Goal: Use online tool/utility: Utilize a website feature to perform a specific function

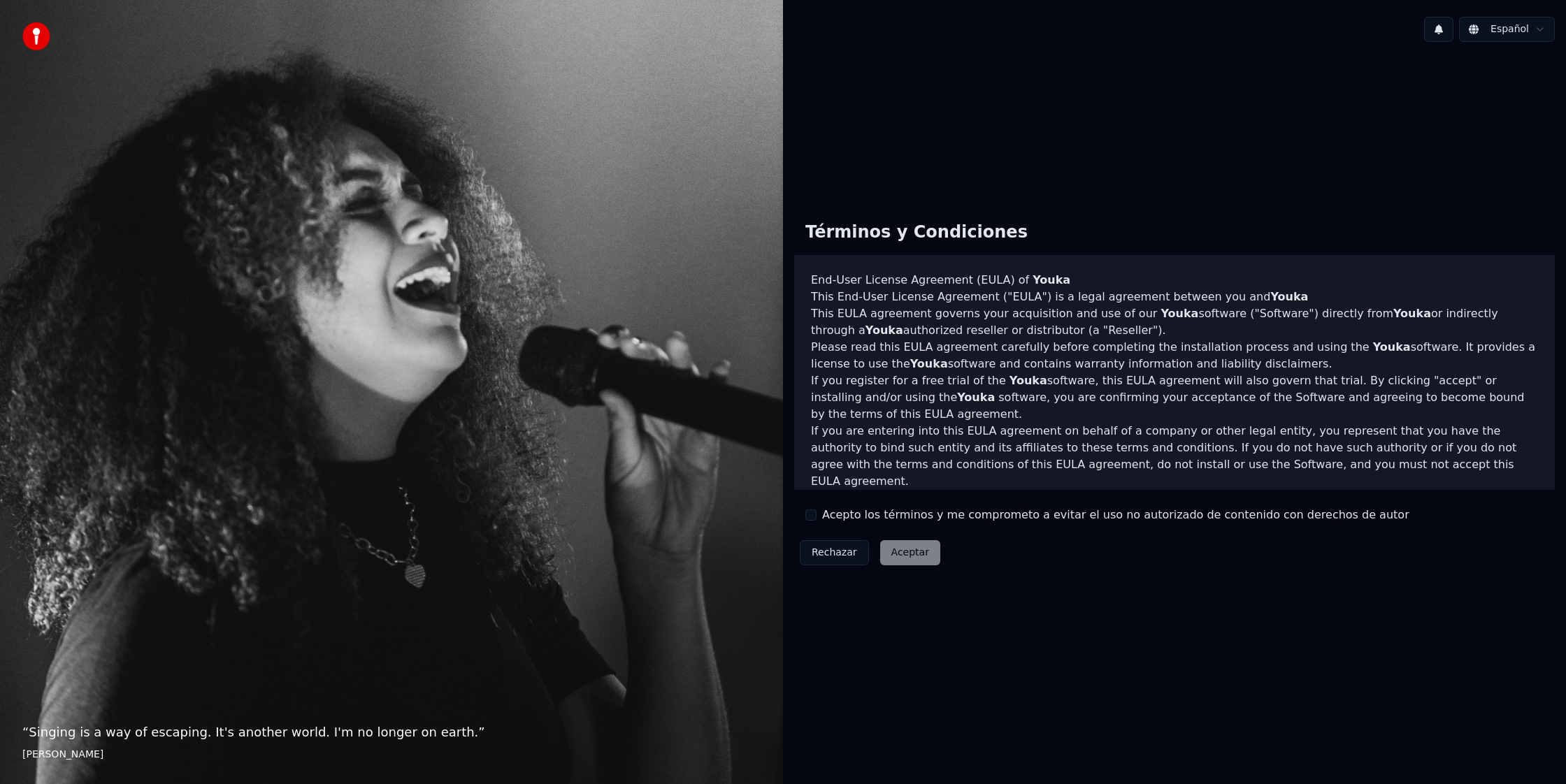
click at [814, 517] on button "Acepto los términos y me comprometo a evitar el uso no autorizado de contenido …" at bounding box center [811, 515] width 11 height 11
click at [909, 550] on button "Aceptar" at bounding box center [909, 552] width 60 height 26
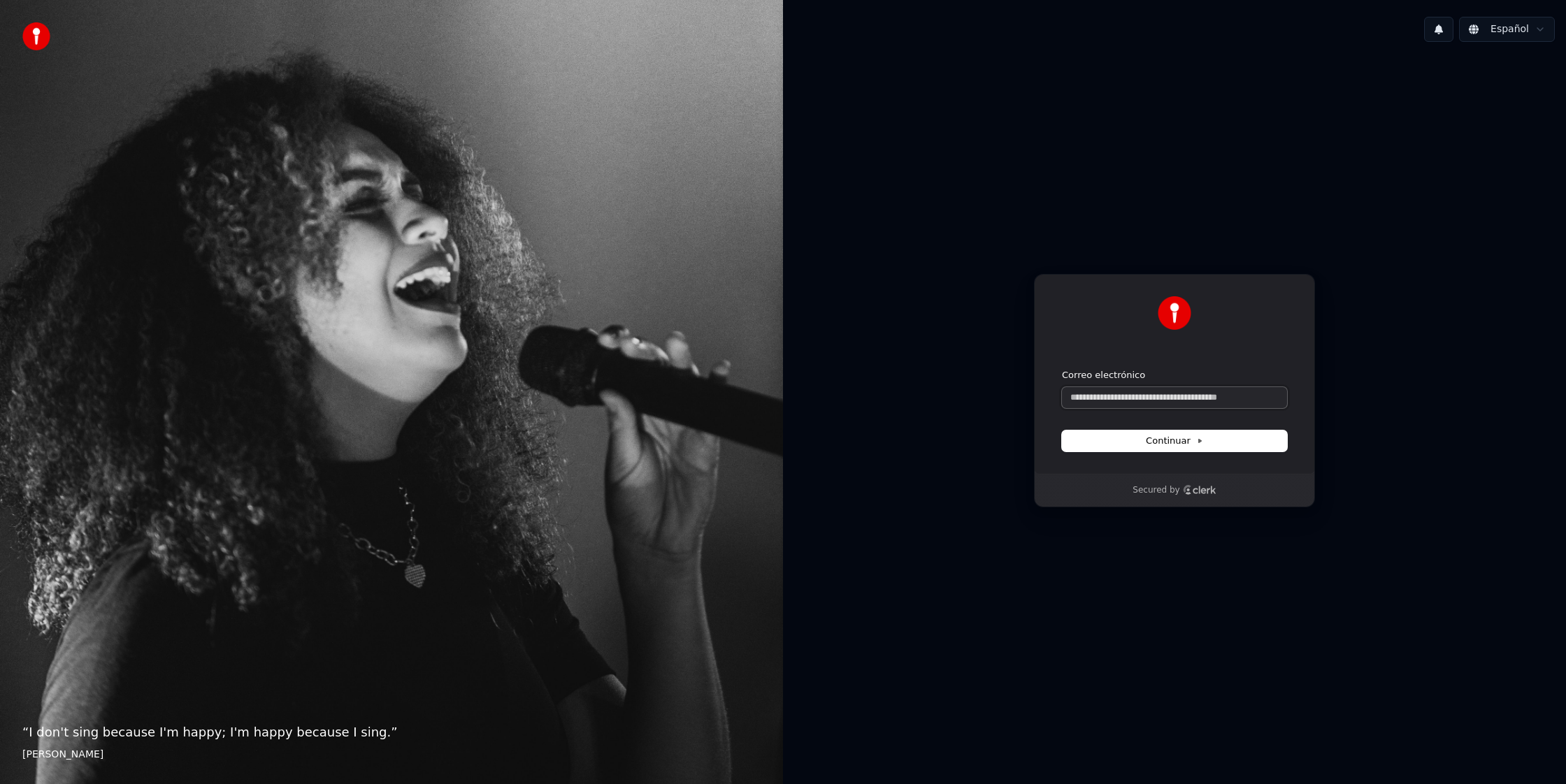
click at [1107, 401] on input "Correo electrónico" at bounding box center [1175, 398] width 225 height 21
click at [1159, 438] on span "Continuar" at bounding box center [1174, 440] width 58 height 12
type input "**********"
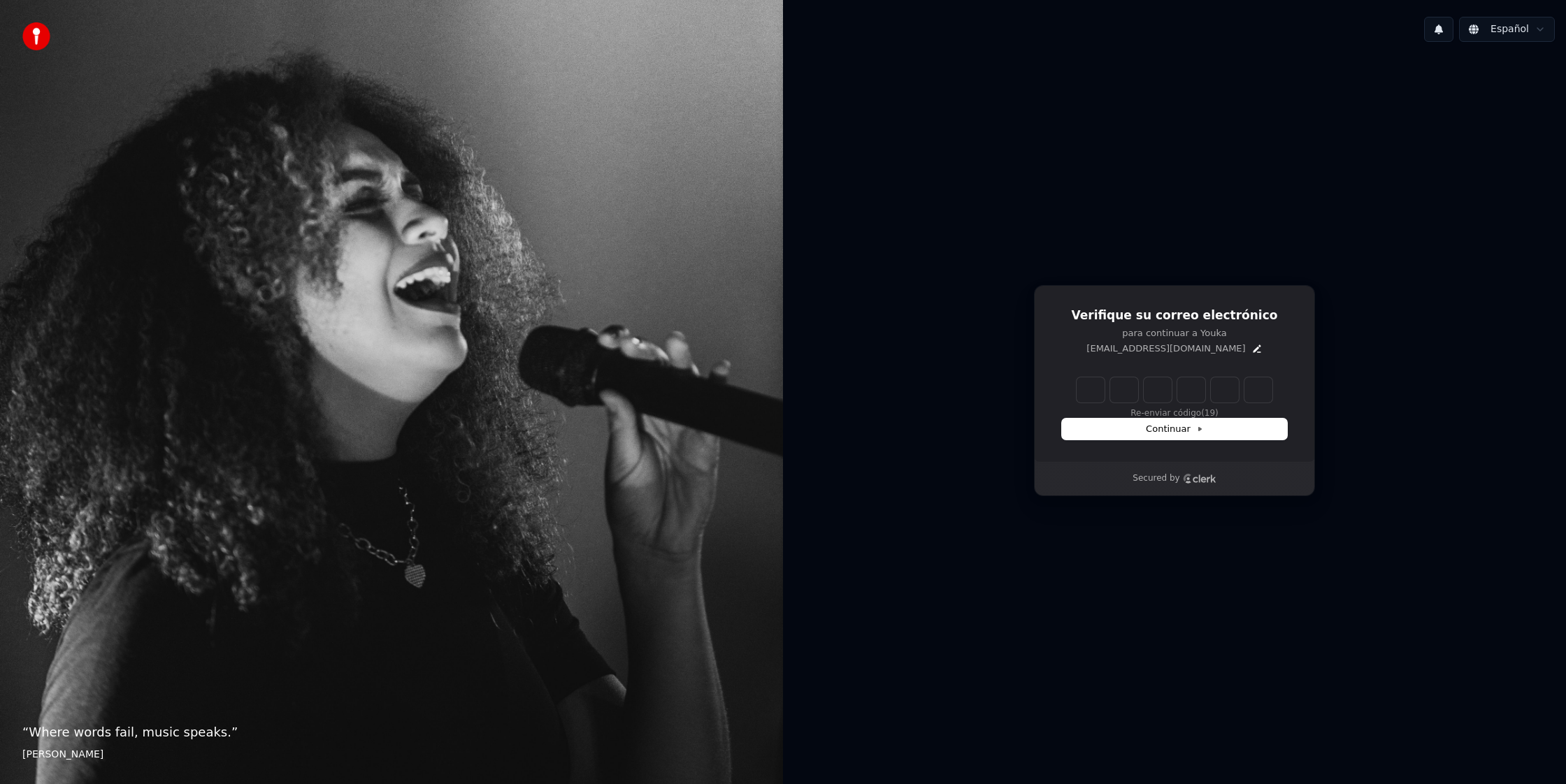
click at [1097, 390] on input "Enter verification code" at bounding box center [1174, 389] width 196 height 26
type input "******"
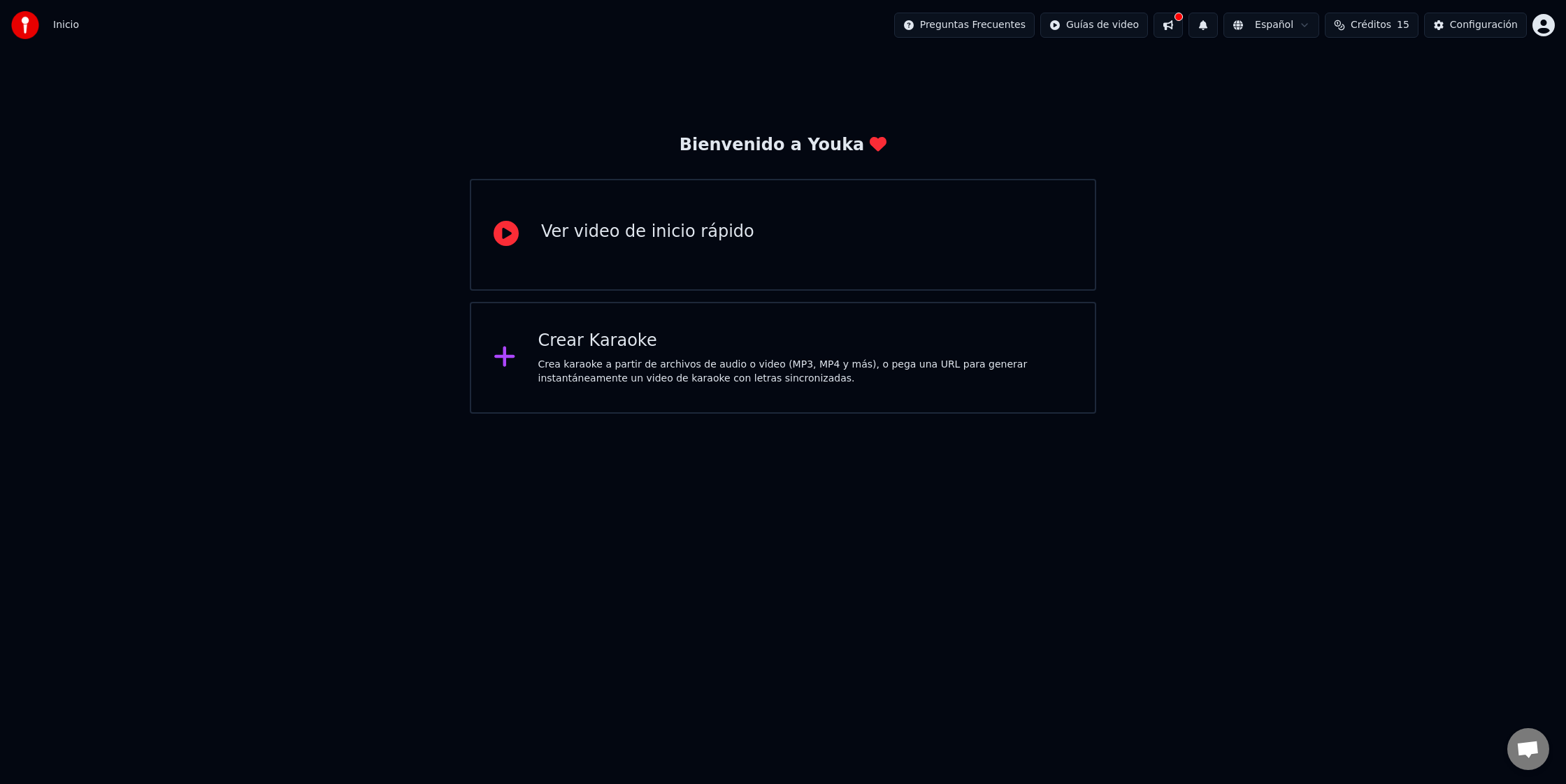
click at [806, 382] on div "Crea karaoke a partir de archivos de audio o video (MP3, MP4 y más), o pega una…" at bounding box center [805, 372] width 534 height 28
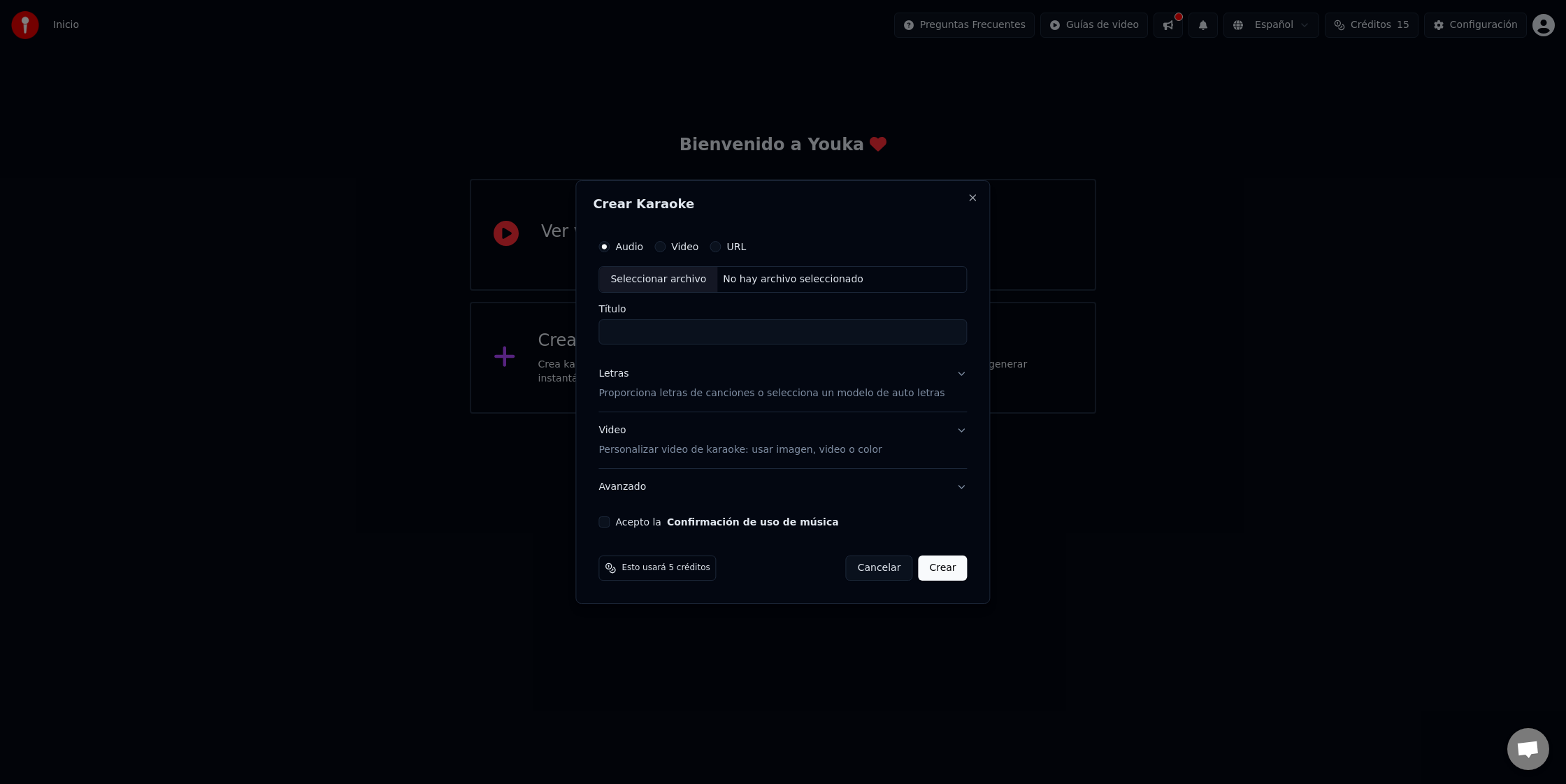
click at [631, 248] on label "Audio" at bounding box center [629, 246] width 28 height 9
click at [609, 248] on button "Audio" at bounding box center [604, 247] width 11 height 11
click at [967, 196] on button "Close" at bounding box center [973, 198] width 11 height 11
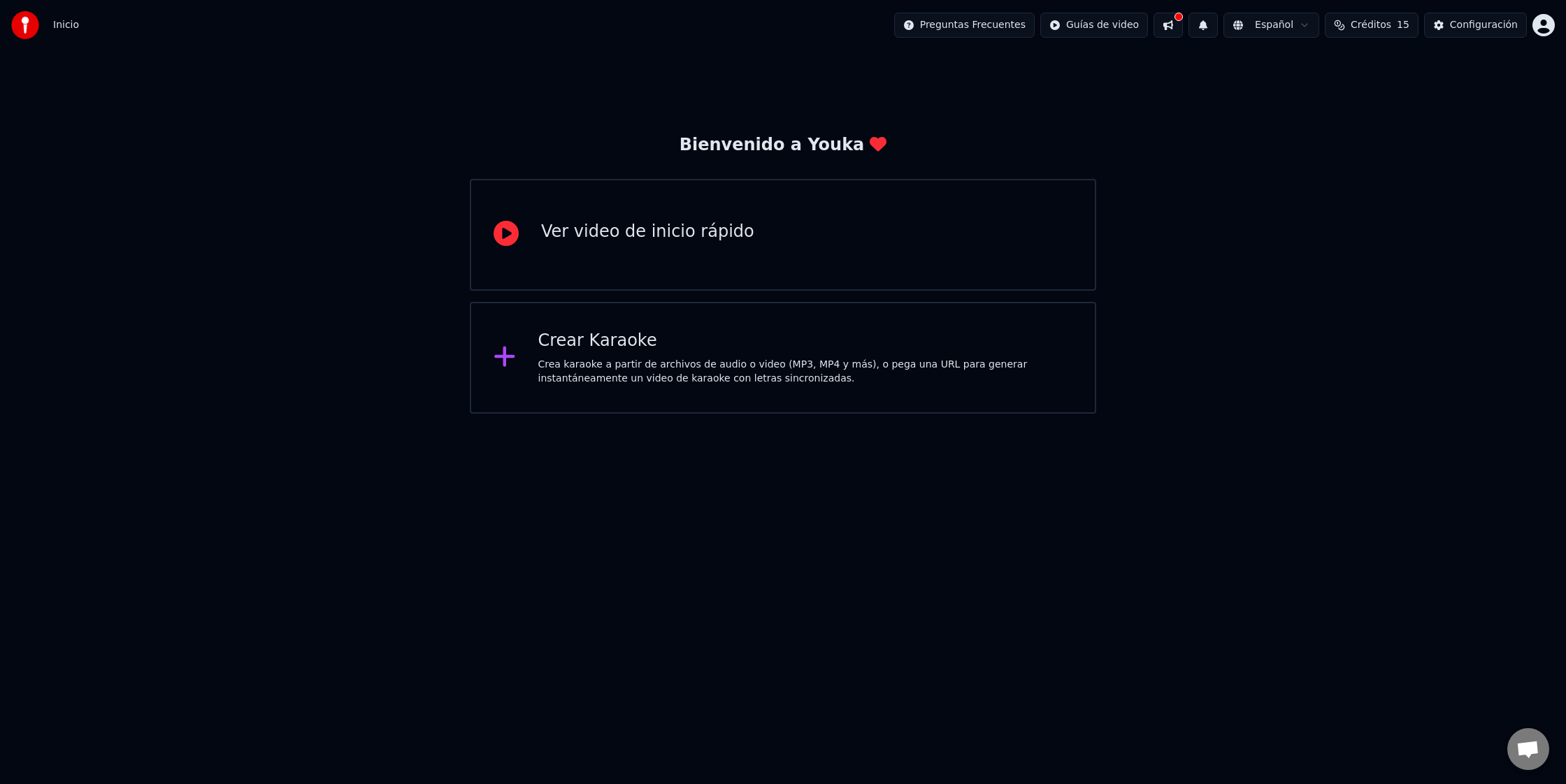
click at [667, 347] on div "Crear Karaoke" at bounding box center [805, 341] width 534 height 23
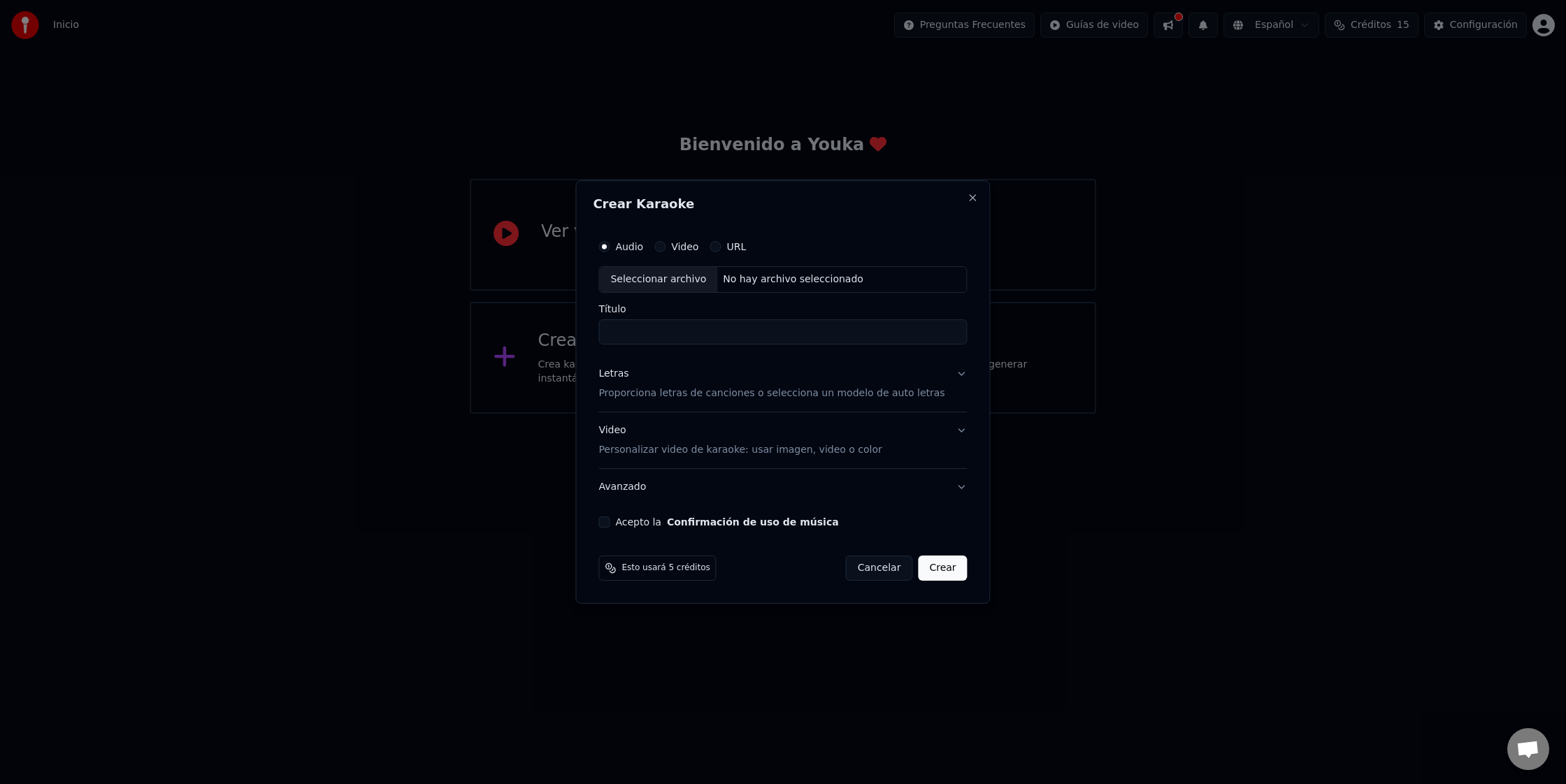
click at [682, 241] on label "Video" at bounding box center [684, 246] width 27 height 9
click at [665, 241] on button "Video" at bounding box center [660, 247] width 11 height 11
click at [643, 330] on input "Título" at bounding box center [783, 331] width 369 height 26
click at [747, 383] on div "Letras Proporciona letras de canciones o selecciona un modelo de auto letras" at bounding box center [771, 383] width 346 height 33
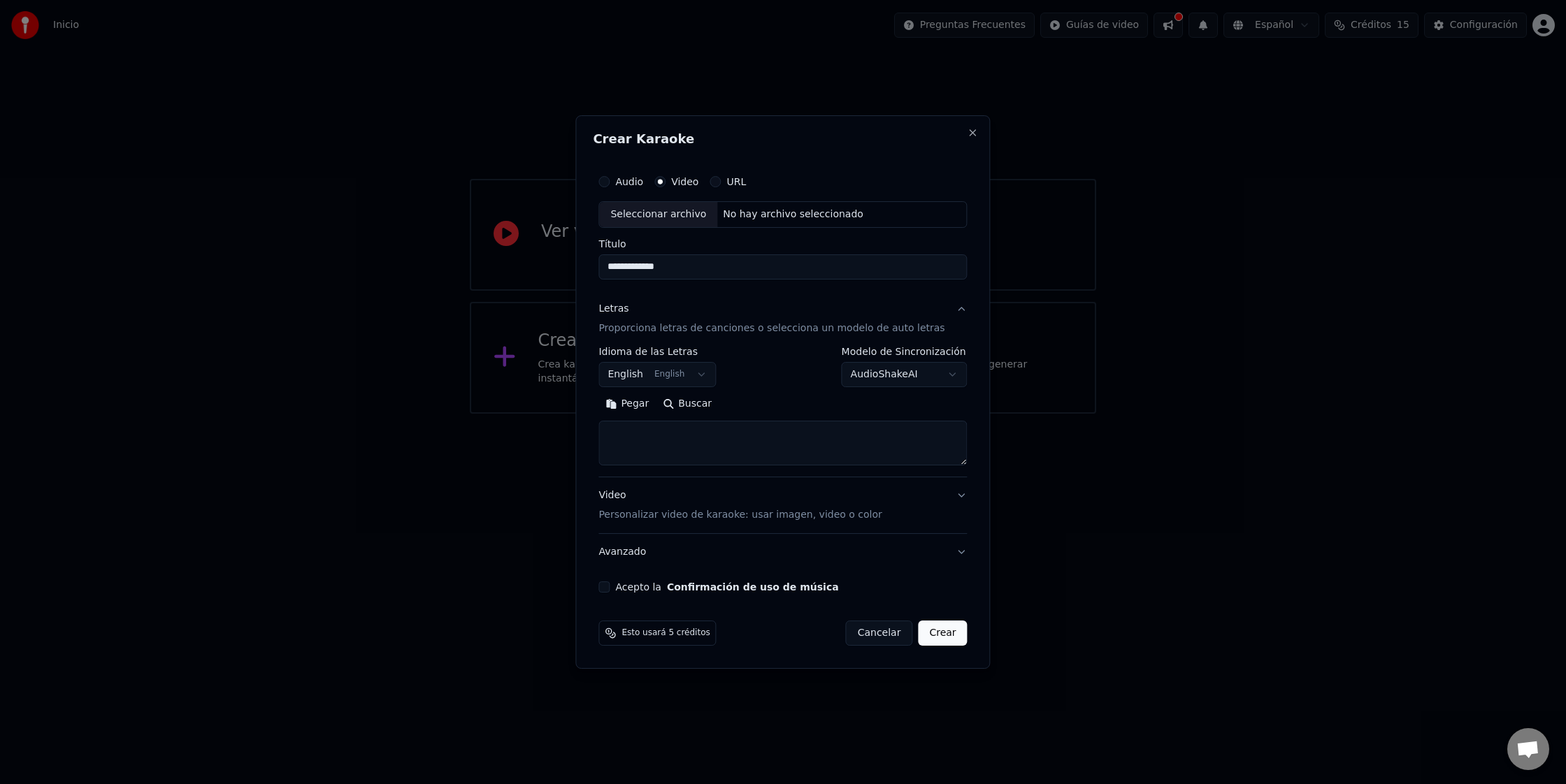
click at [703, 373] on button "English English" at bounding box center [657, 374] width 117 height 26
click at [703, 372] on body "**********" at bounding box center [783, 206] width 1566 height 414
click at [681, 431] on textarea at bounding box center [783, 442] width 369 height 45
click at [671, 213] on div "Seleccionar archivo" at bounding box center [657, 214] width 118 height 26
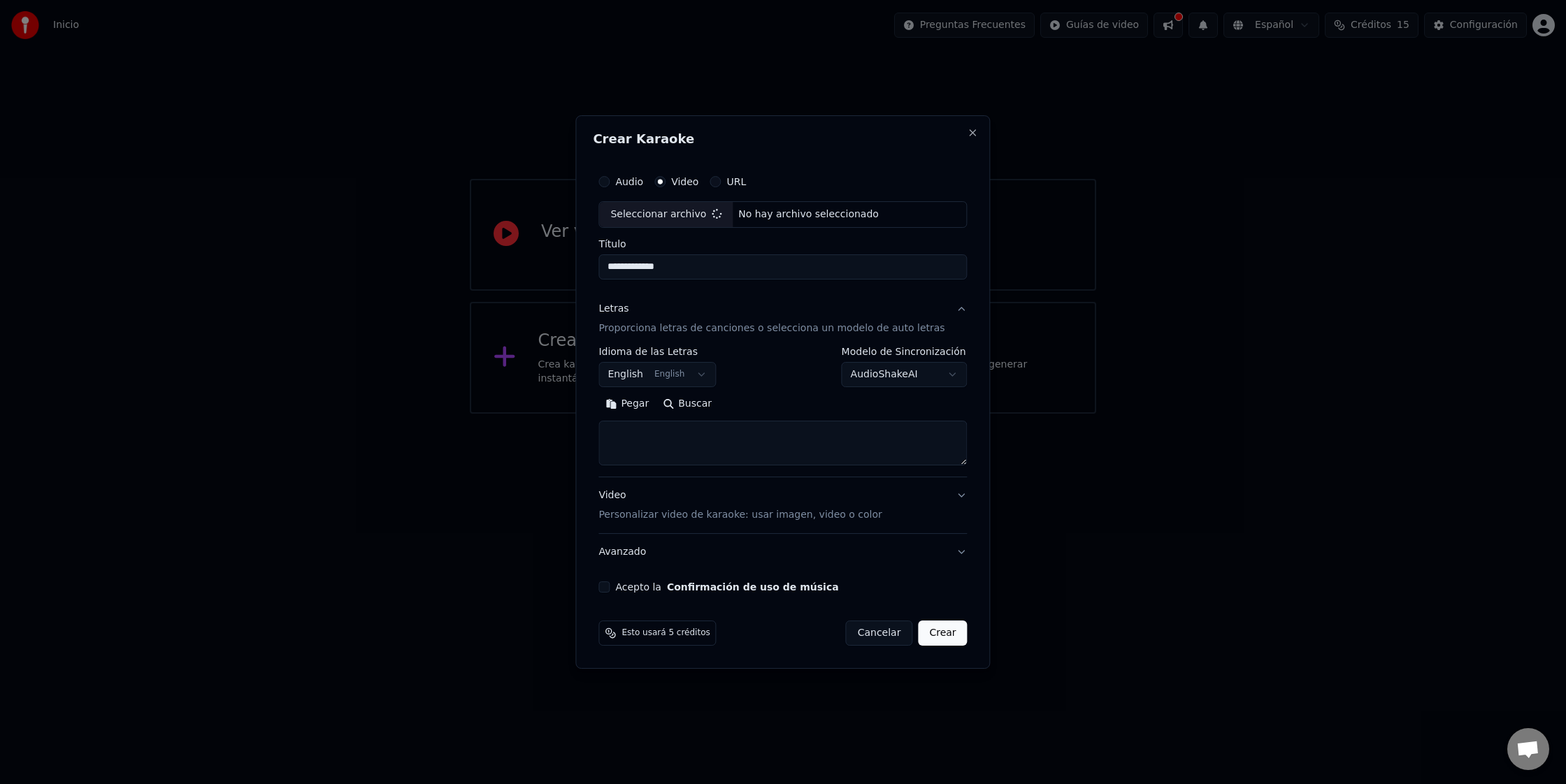
click at [703, 372] on button "English English" at bounding box center [657, 374] width 117 height 26
type input "**********"
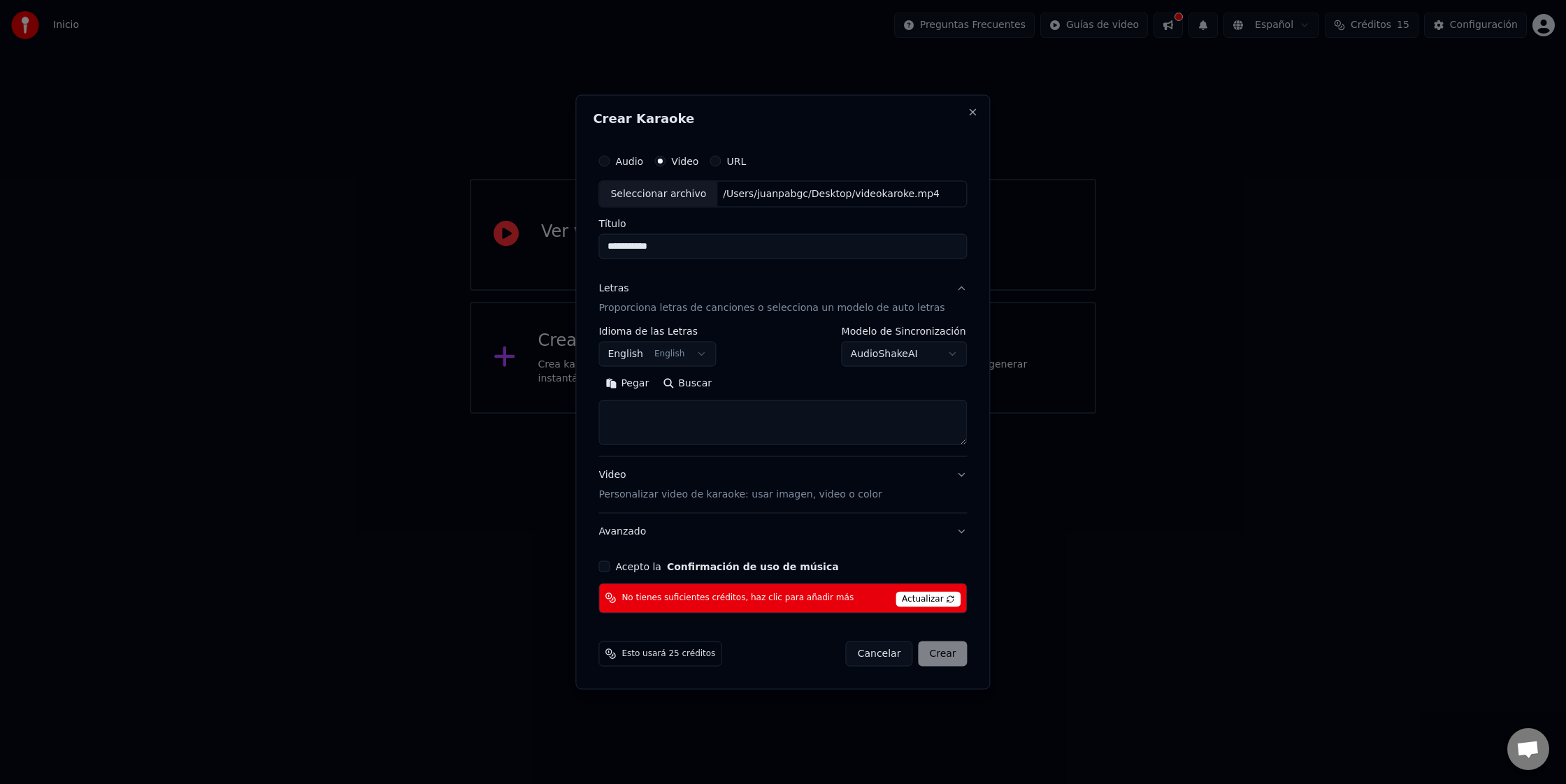
click at [913, 414] on body "**********" at bounding box center [783, 206] width 1566 height 414
click at [908, 597] on span "Actualizar" at bounding box center [927, 598] width 65 height 15
click at [943, 597] on span "Actualizar" at bounding box center [927, 598] width 65 height 15
click at [927, 656] on div "Cancelar Crear" at bounding box center [907, 653] width 121 height 26
click at [925, 598] on span "Actualizar" at bounding box center [927, 598] width 65 height 15
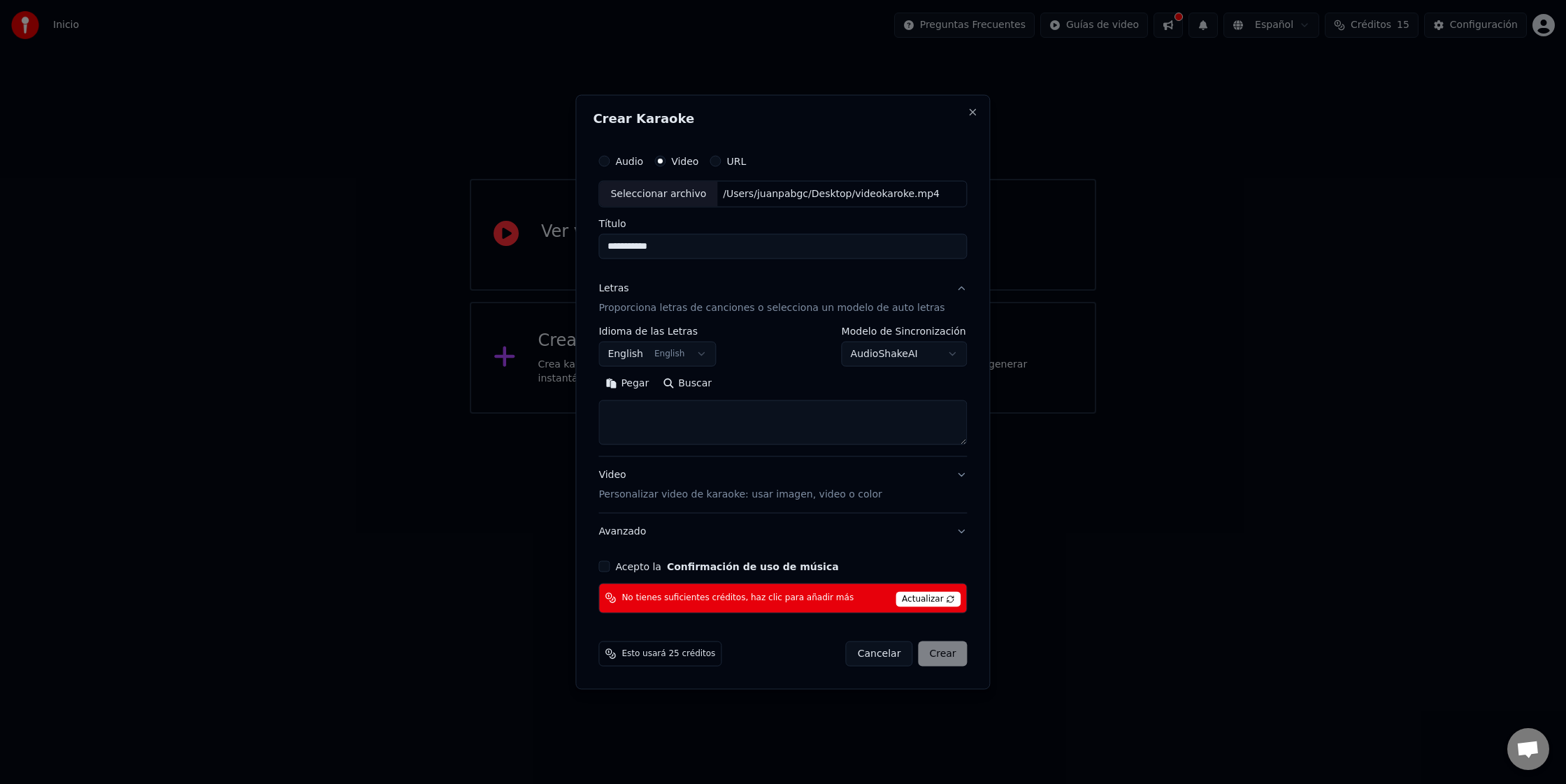
click at [753, 601] on span "No tienes suficientes créditos, haz clic para añadir más" at bounding box center [737, 598] width 232 height 11
